Goal: Transaction & Acquisition: Purchase product/service

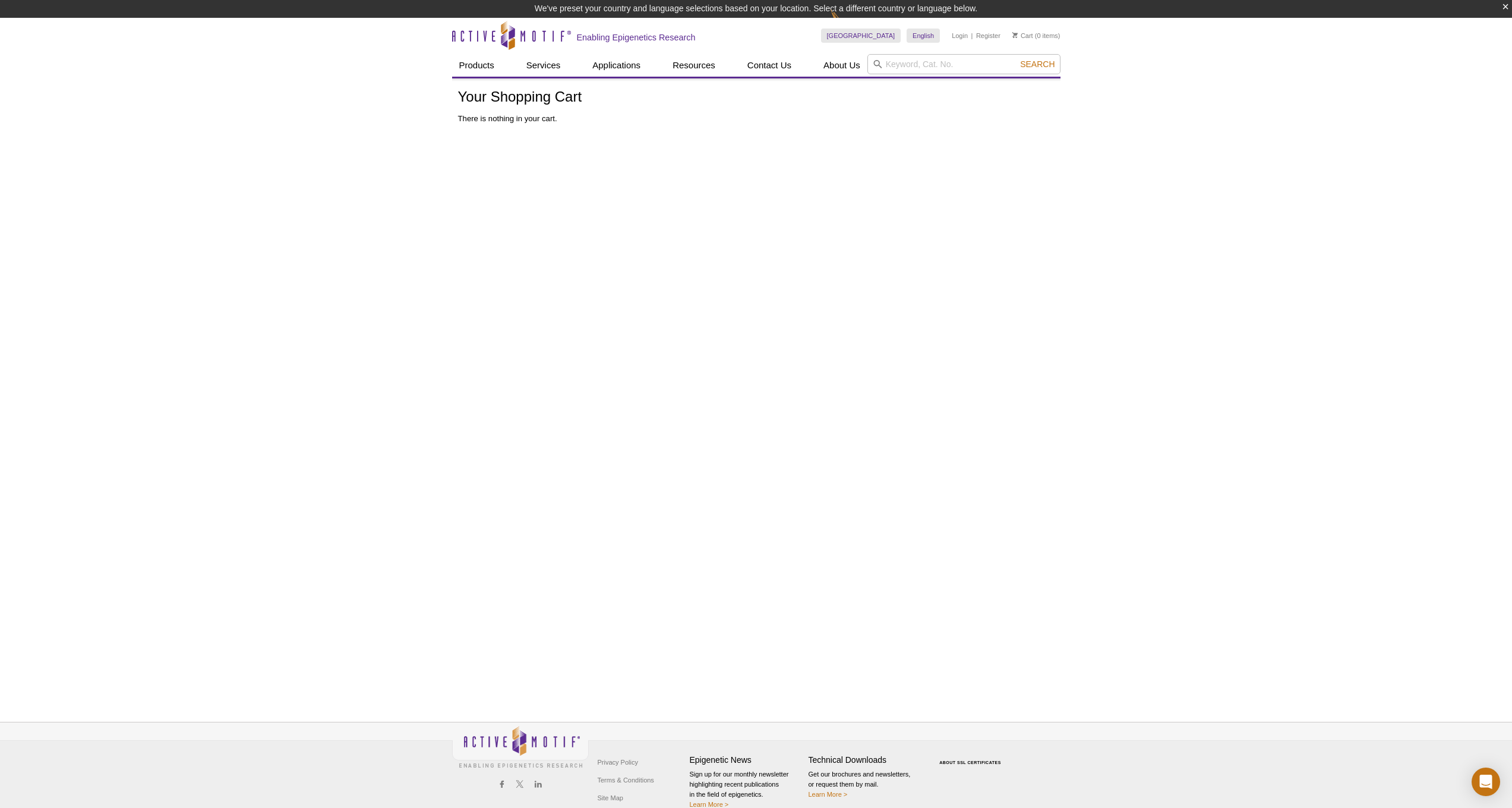
click at [1508, 8] on button "×" at bounding box center [1505, 7] width 7 height 14
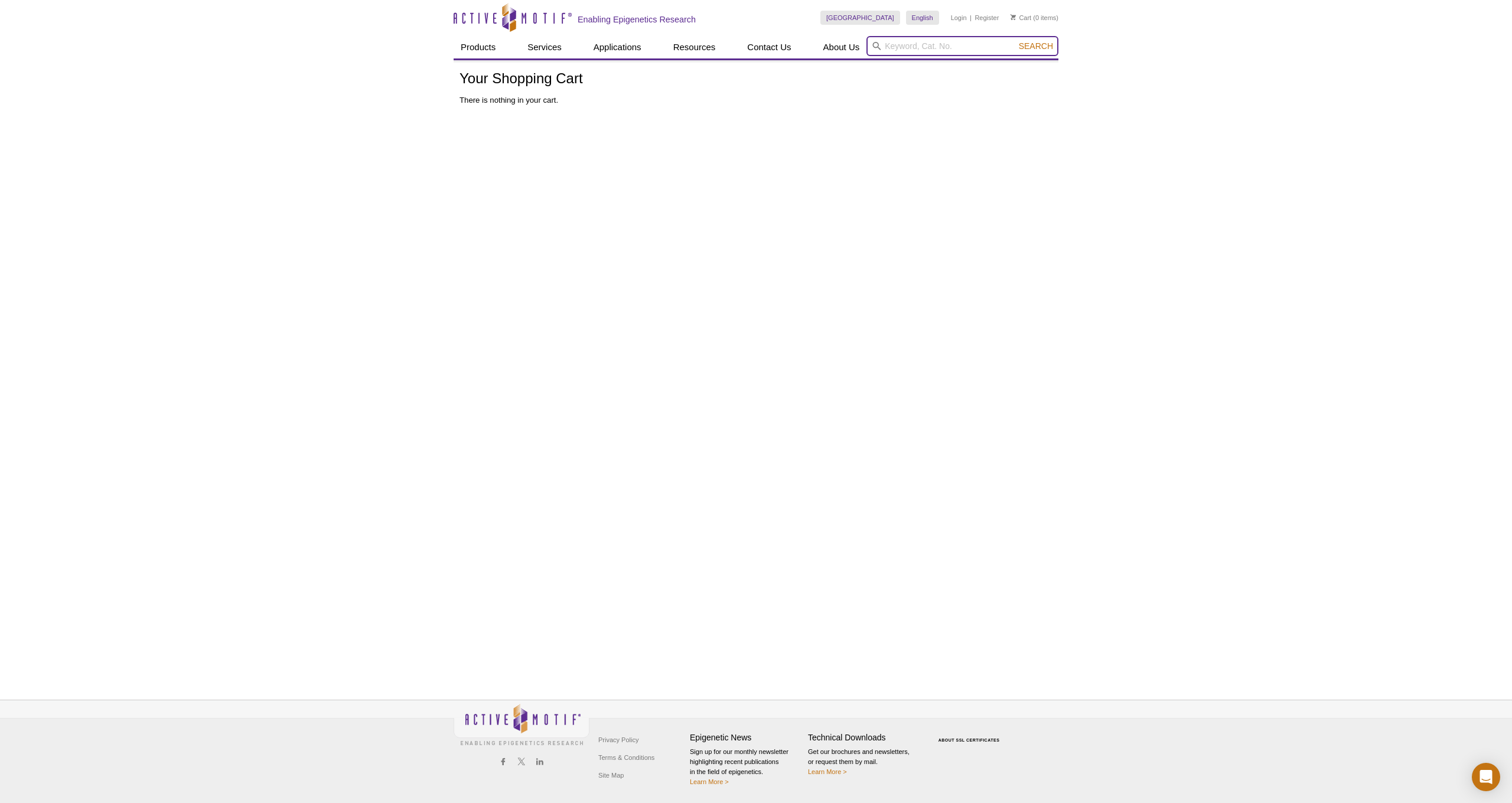
click at [927, 55] on input "search" at bounding box center [962, 45] width 192 height 20
paste input "WQ10000926"
type input "WQ10000926"
click at [1036, 46] on button "Search" at bounding box center [1036, 46] width 42 height 11
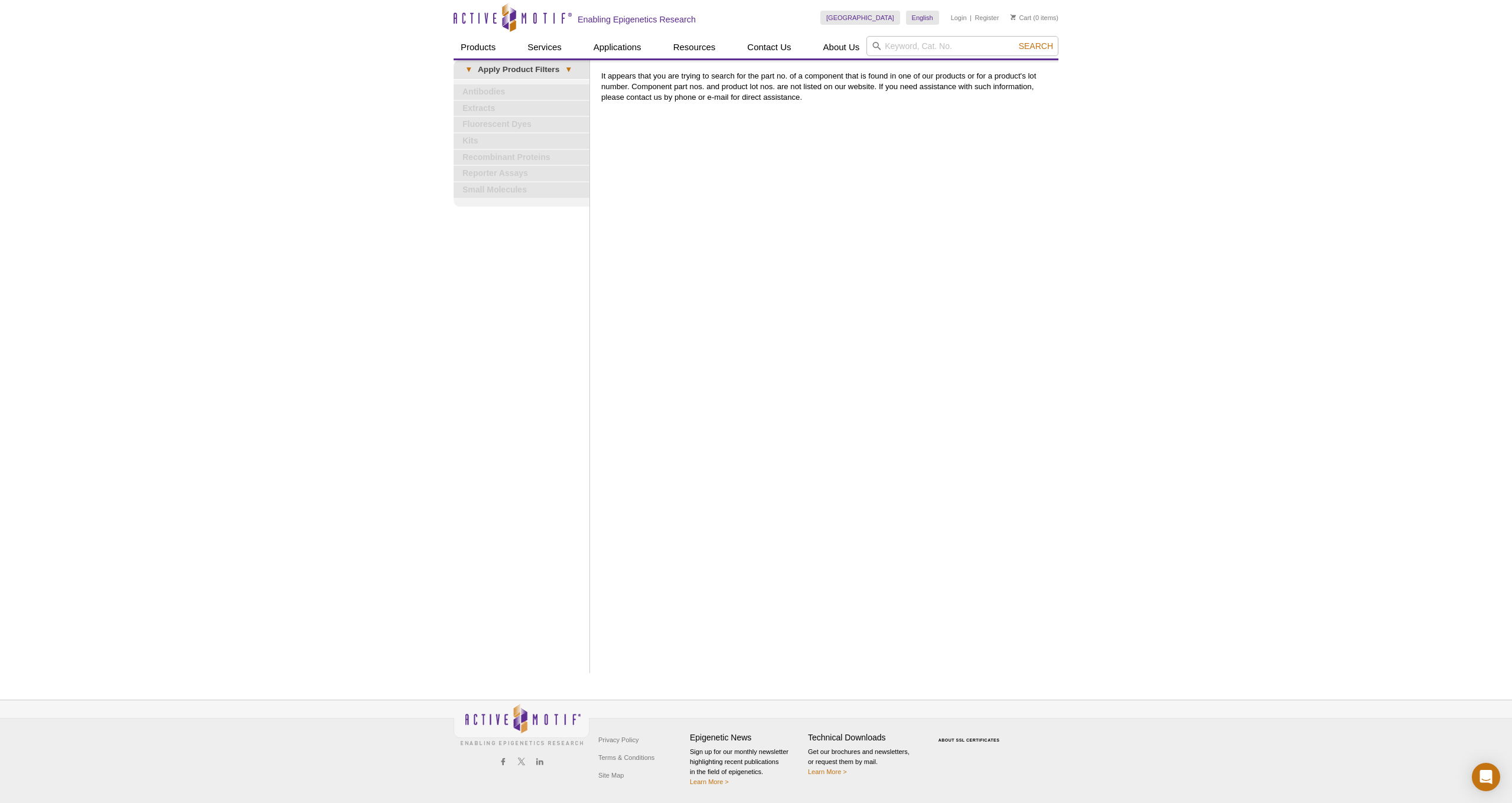
click at [510, 20] on icon "Active Motif Logo" at bounding box center [513, 18] width 118 height 29
click at [1023, 17] on link "Cart" at bounding box center [1020, 18] width 20 height 8
